Goal: Navigation & Orientation: Find specific page/section

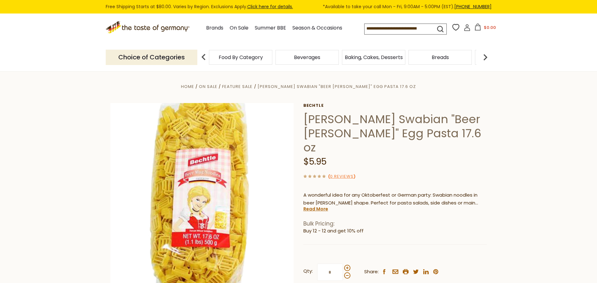
click at [487, 56] on img at bounding box center [485, 57] width 13 height 13
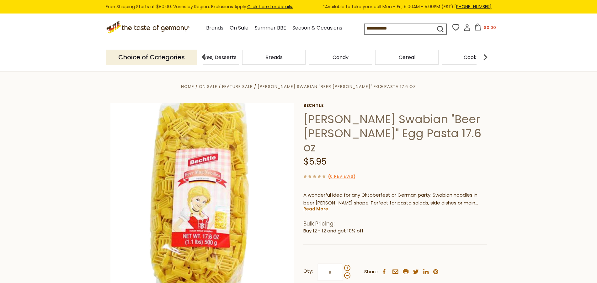
click at [487, 56] on img at bounding box center [485, 57] width 13 height 13
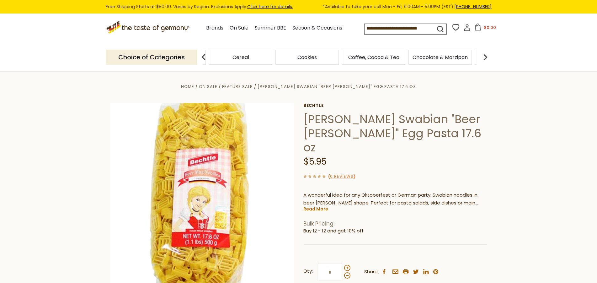
click at [487, 56] on img at bounding box center [485, 57] width 13 height 13
click at [486, 56] on img at bounding box center [485, 57] width 13 height 13
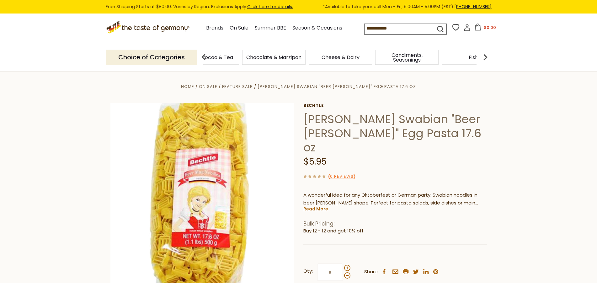
click at [486, 56] on img at bounding box center [485, 57] width 13 height 13
click at [486, 57] on img at bounding box center [485, 57] width 13 height 13
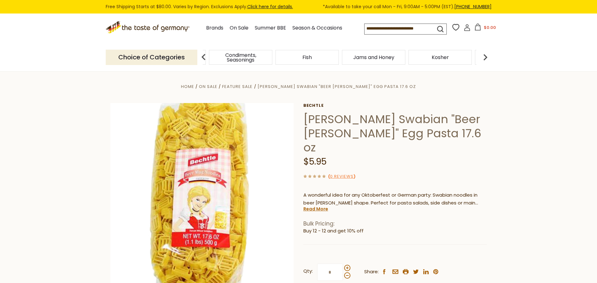
click at [486, 57] on img at bounding box center [485, 57] width 13 height 13
click at [416, 58] on span "Pasta and Potato" at bounding box center [423, 57] width 43 height 5
